Goal: Transaction & Acquisition: Download file/media

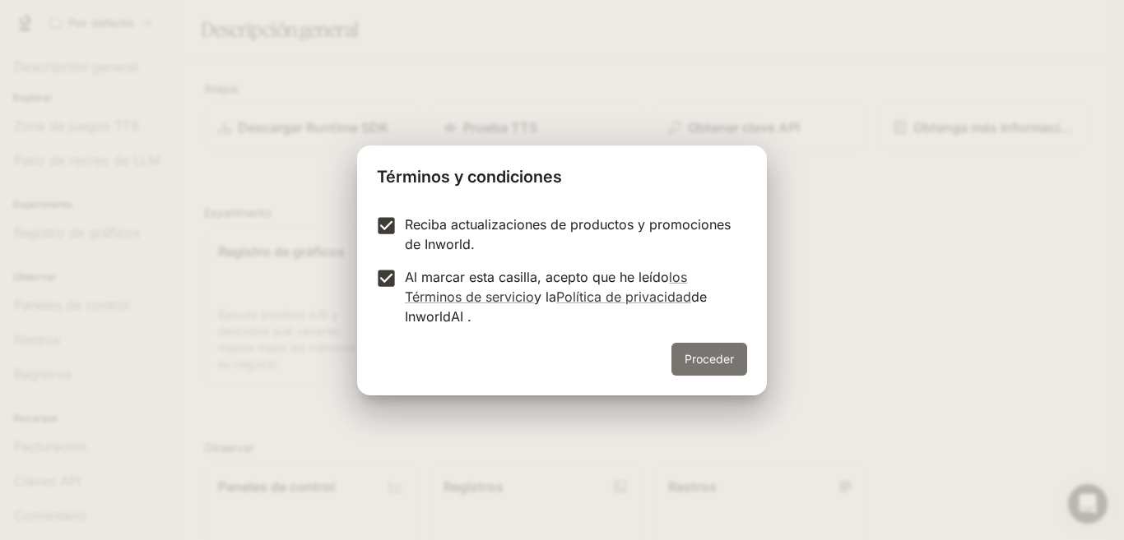
click at [716, 368] on font "Proceder" at bounding box center [708, 359] width 49 height 21
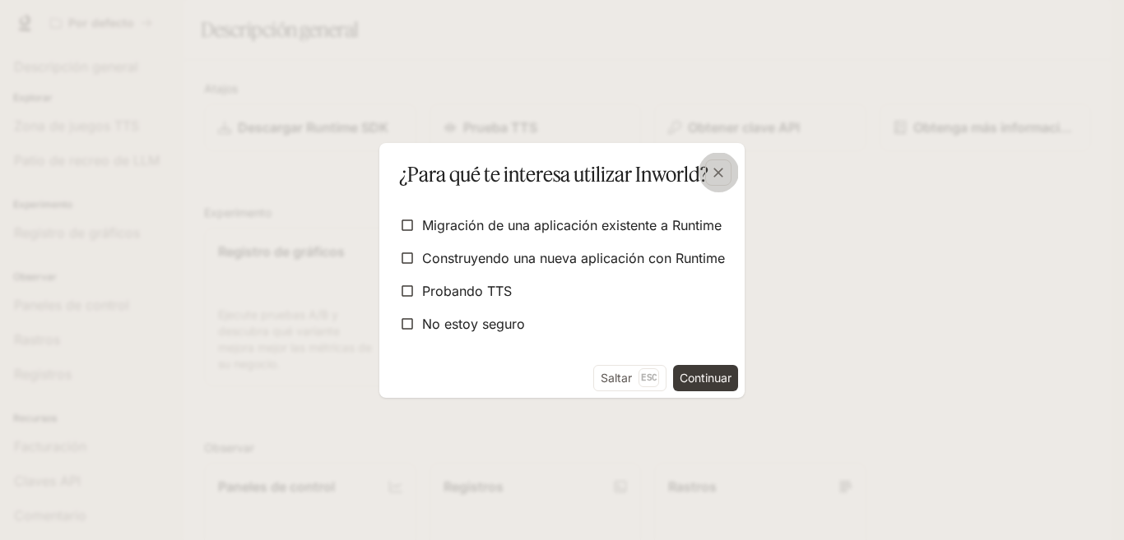
click at [715, 175] on icon "button" at bounding box center [718, 173] width 10 height 10
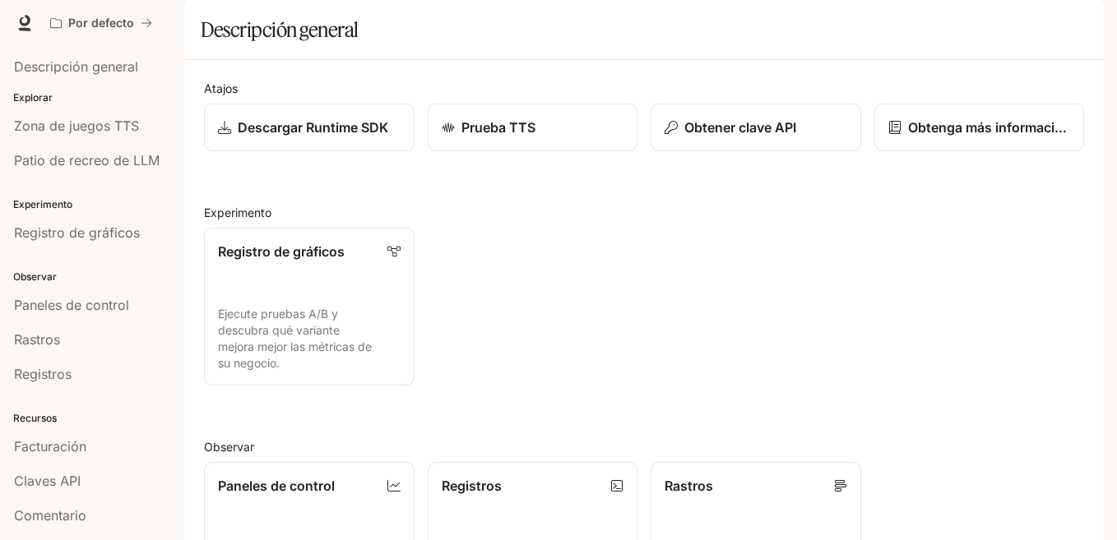
click at [992, 26] on font "Documentación" at bounding box center [1003, 23] width 84 height 14
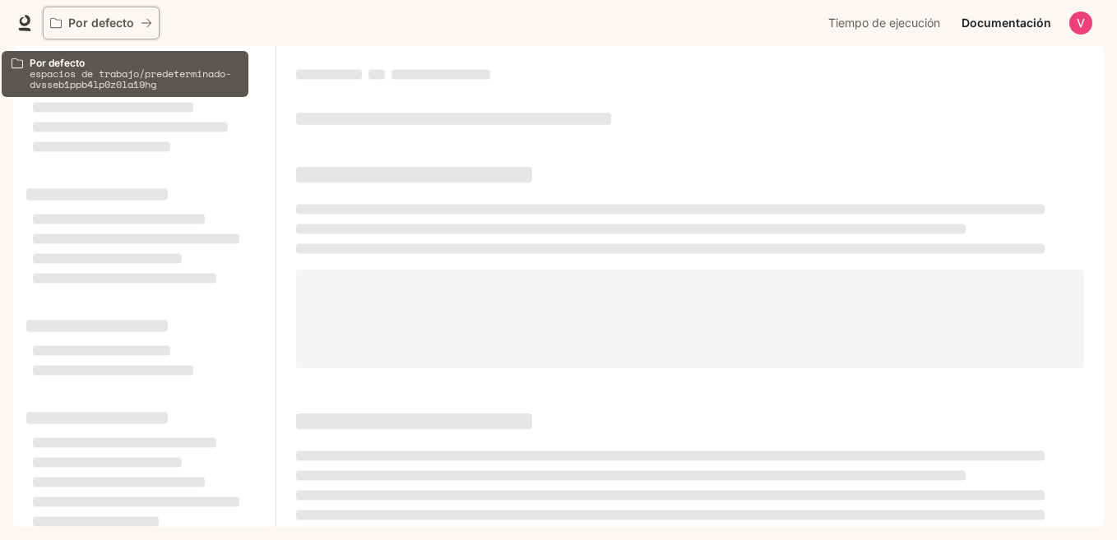
click at [63, 18] on div "Por defecto" at bounding box center [95, 23] width 90 height 14
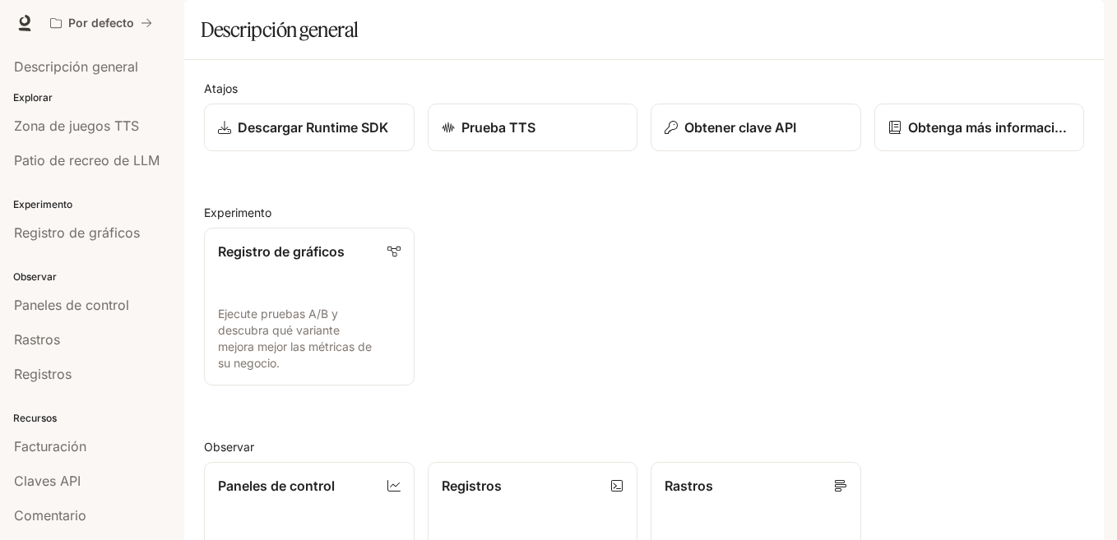
click at [435, 49] on section "Descripción general" at bounding box center [644, 30] width 920 height 60
click at [324, 42] on font "Descripción general" at bounding box center [280, 29] width 158 height 25
click at [323, 42] on font "Descripción general" at bounding box center [280, 29] width 158 height 25
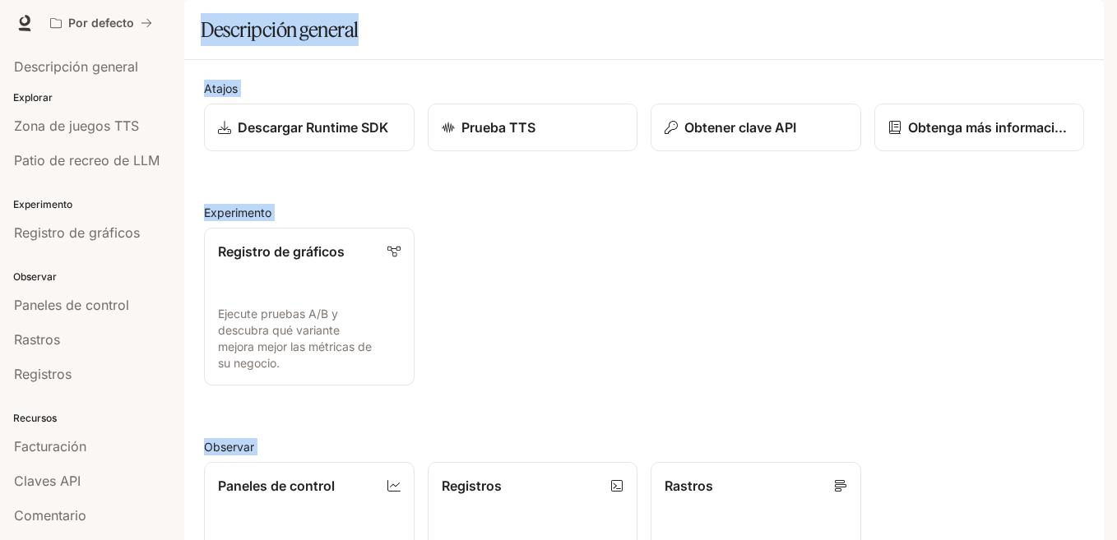
drag, startPoint x: 323, startPoint y: 85, endPoint x: 524, endPoint y: 264, distance: 269.1
click at [524, 264] on main "Portal Descripción general Explorar Zona de juegos TTS Patio de recreo de LLM E…" at bounding box center [644, 436] width 920 height 873
click at [524, 264] on div "Registro de gráficos Ejecute pruebas A/B y descubra qué variante mejora mejor l…" at bounding box center [637, 300] width 893 height 171
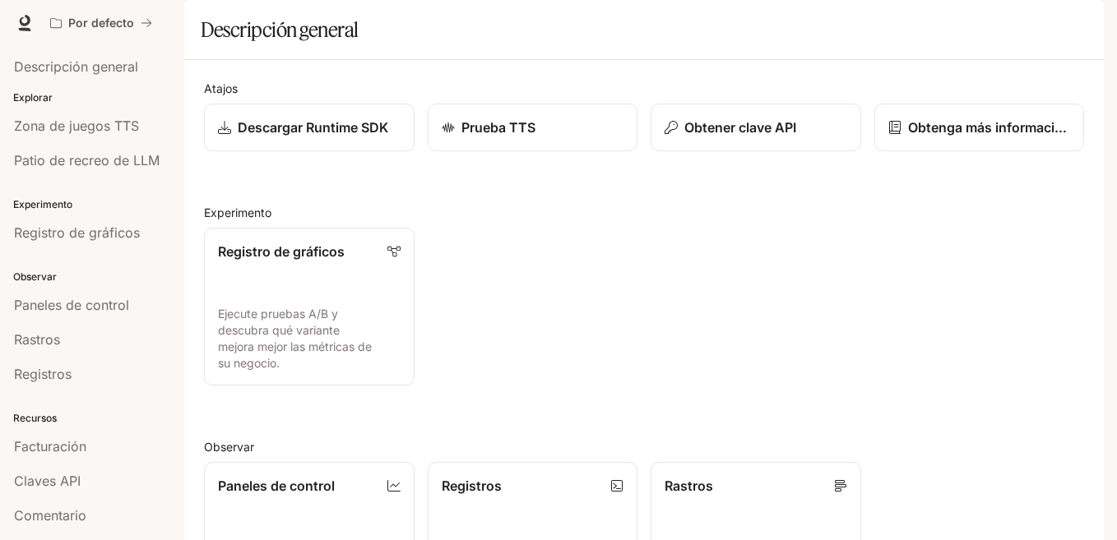
click at [86, 63] on font "Descripción general" at bounding box center [76, 66] width 124 height 16
click at [305, 42] on font "Descripción general" at bounding box center [280, 29] width 158 height 25
click at [430, 49] on section "Descripción general" at bounding box center [644, 30] width 920 height 60
click at [28, 18] on icon at bounding box center [25, 21] width 11 height 12
click at [313, 137] on p "Descargar Runtime SDK" at bounding box center [313, 128] width 151 height 20
